Goal: Check status: Check status

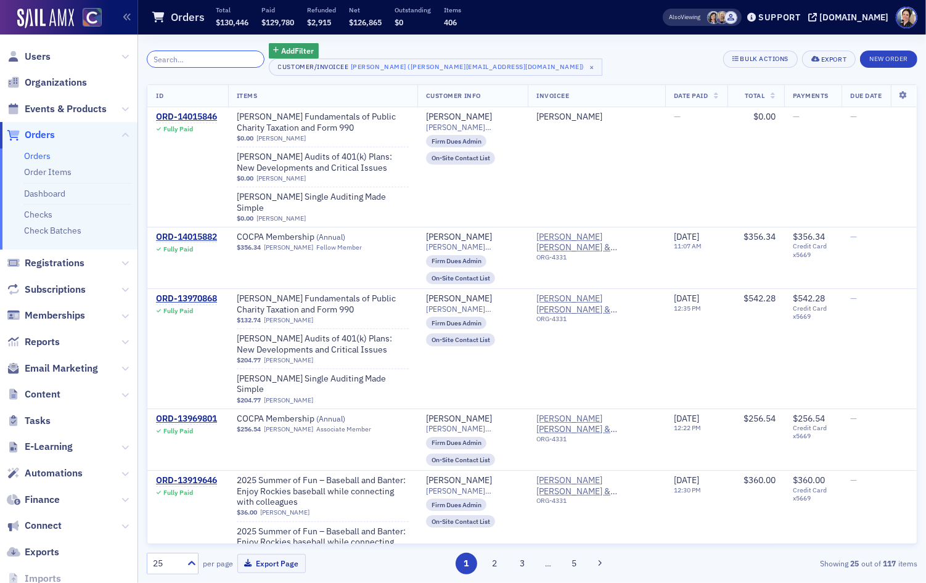
click at [194, 57] on input "search" at bounding box center [206, 59] width 118 height 17
paste input "14011224"
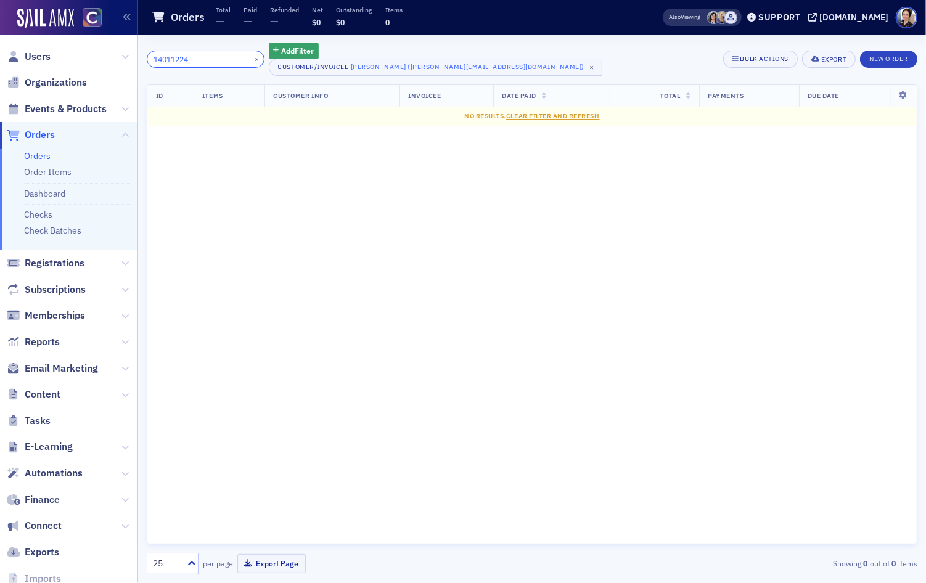
type input "14011224"
click at [46, 134] on span "Orders" at bounding box center [40, 135] width 30 height 14
click at [586, 67] on span "×" at bounding box center [591, 67] width 11 height 11
